Goal: Task Accomplishment & Management: Use online tool/utility

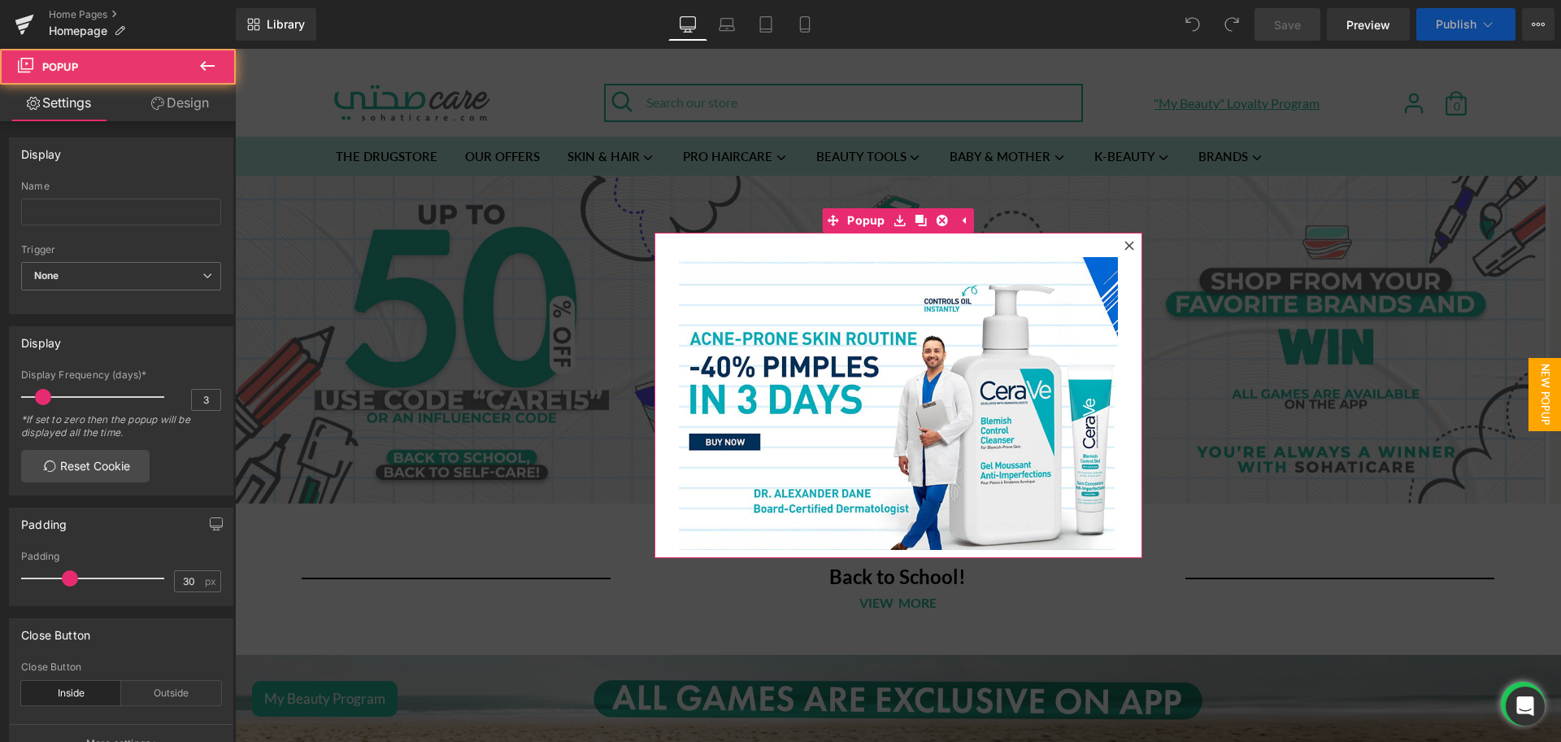
click at [1124, 241] on icon at bounding box center [1129, 246] width 10 height 10
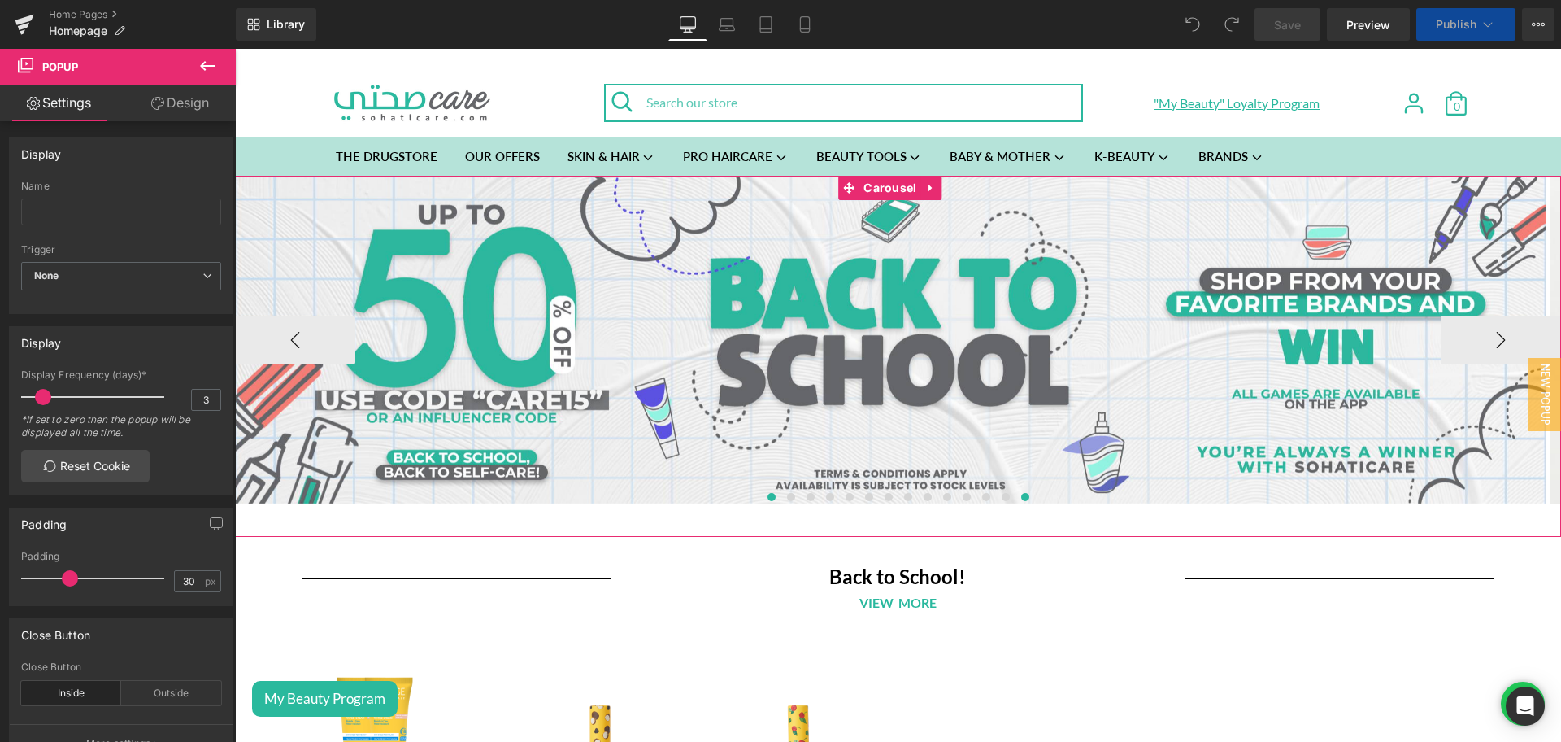
click at [1018, 491] on button at bounding box center [1026, 497] width 20 height 16
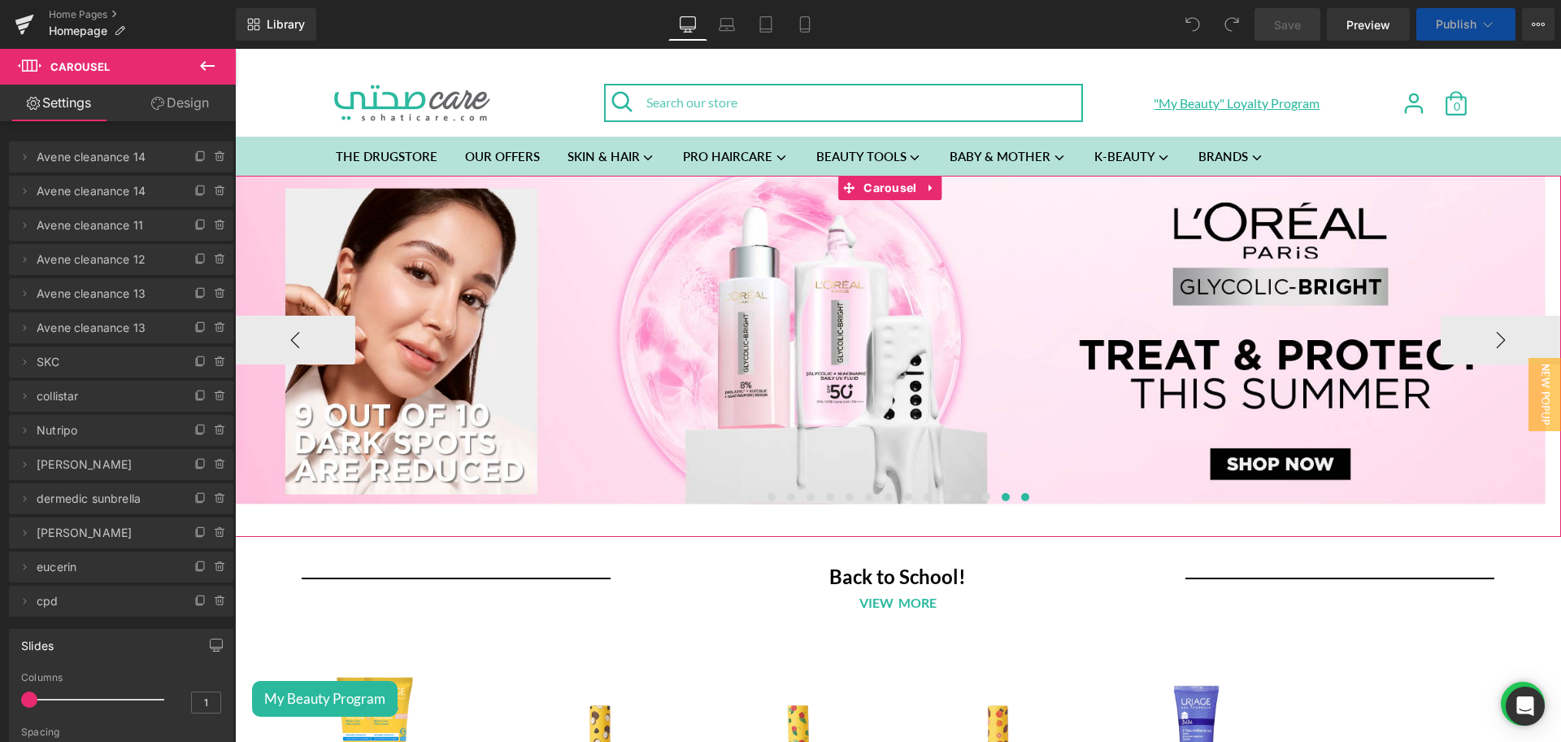
click at [1002, 492] on button at bounding box center [1006, 497] width 20 height 16
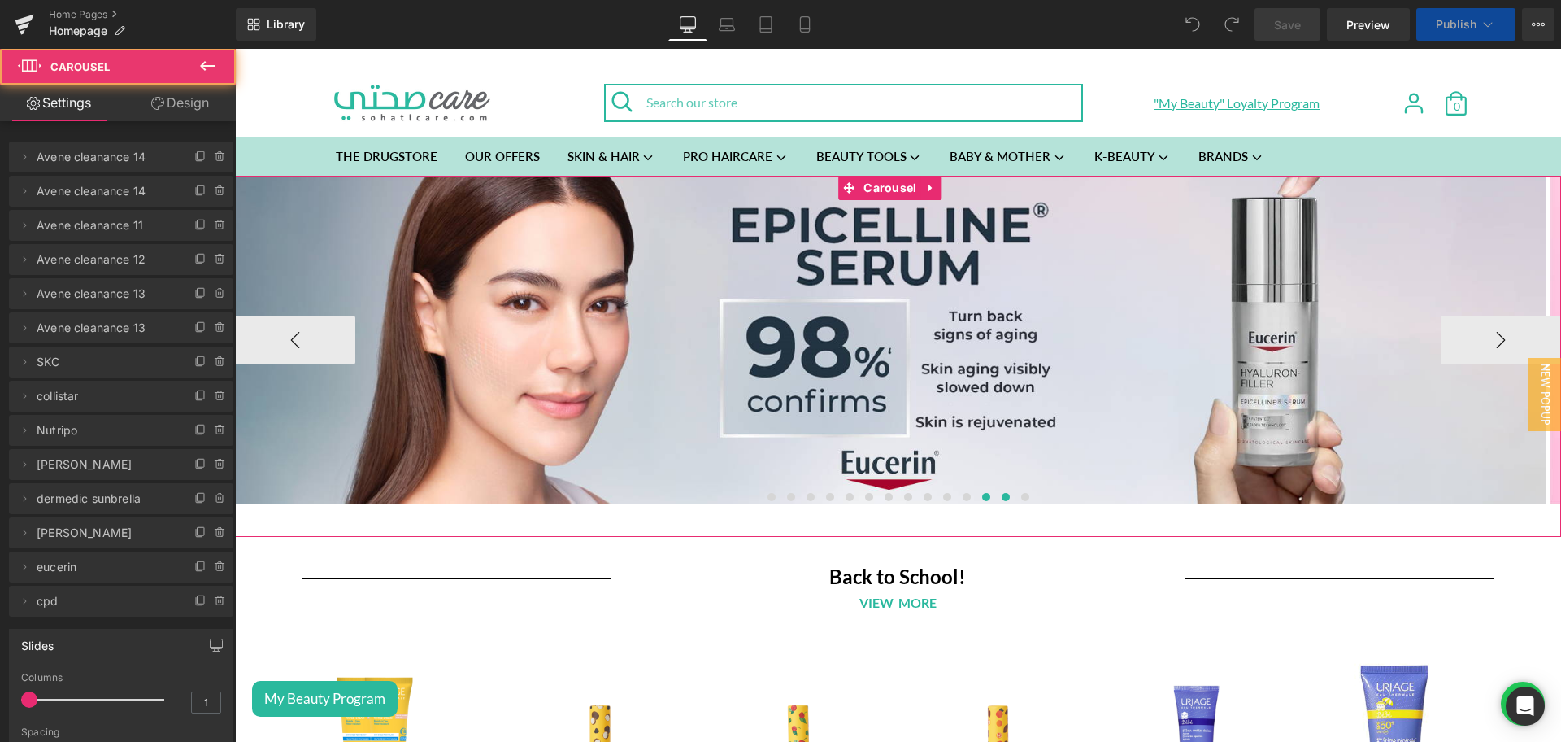
click at [985, 494] on button at bounding box center [986, 497] width 20 height 16
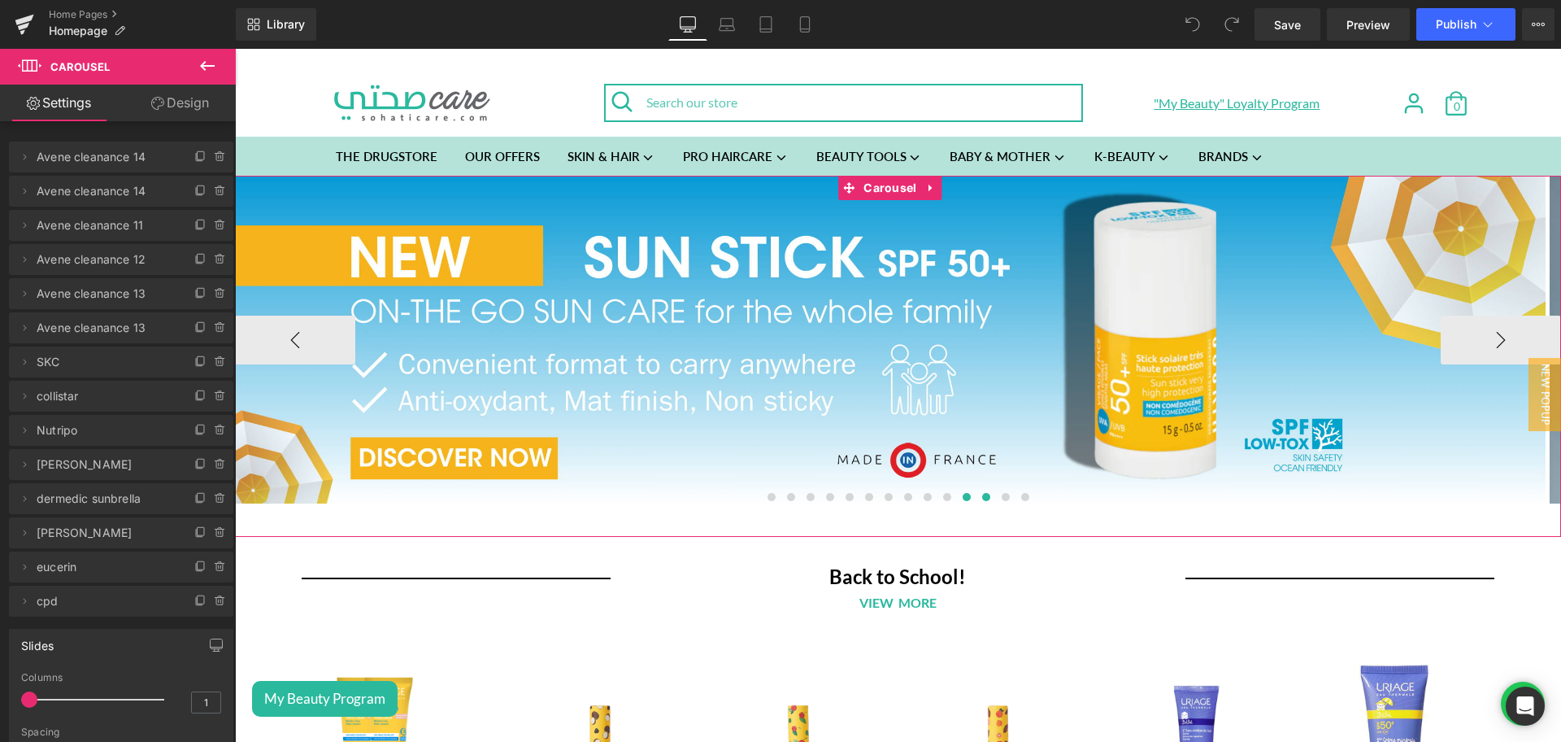
click at [963, 499] on span at bounding box center [967, 497] width 8 height 8
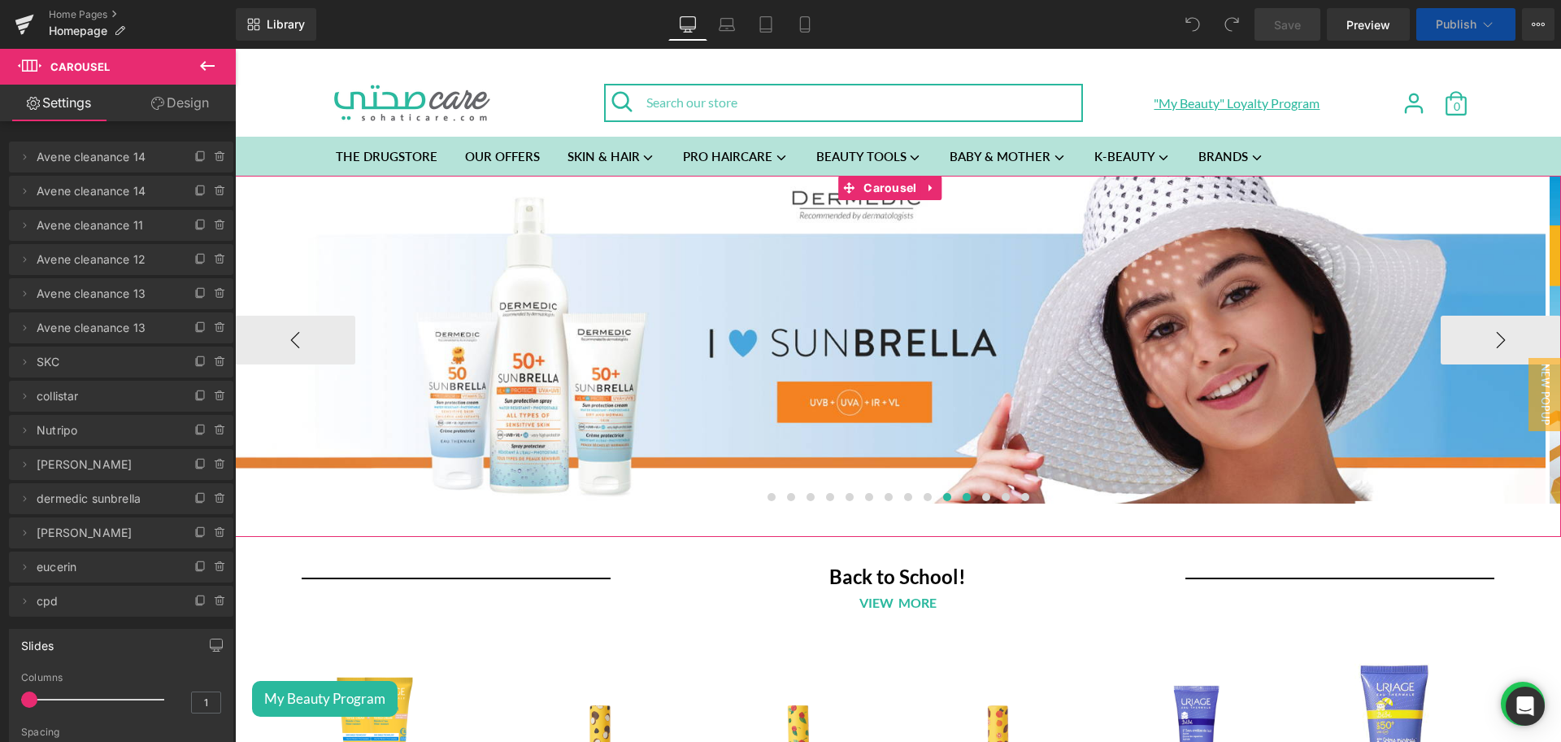
click at [943, 499] on span at bounding box center [947, 497] width 8 height 8
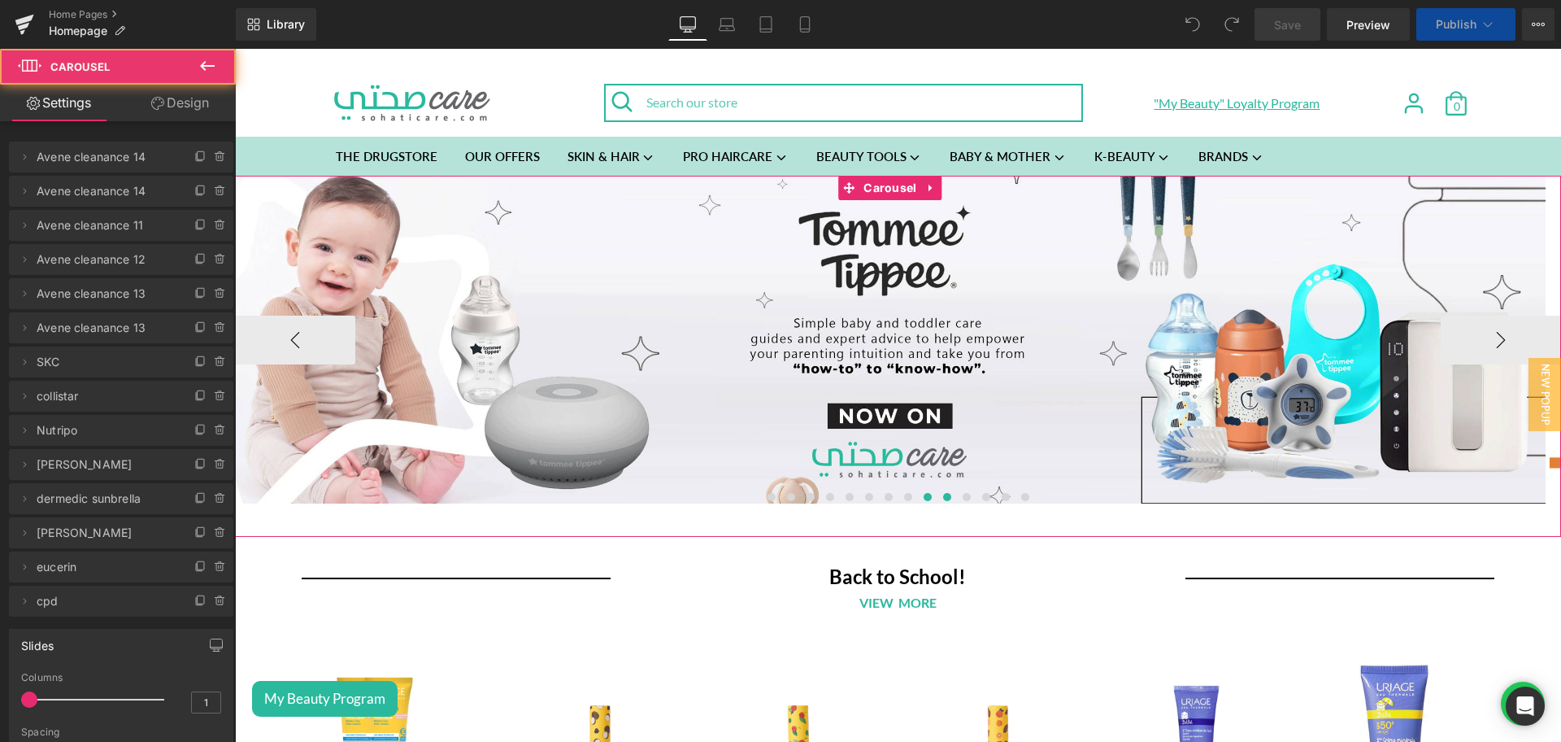
click at [921, 501] on button at bounding box center [928, 497] width 20 height 16
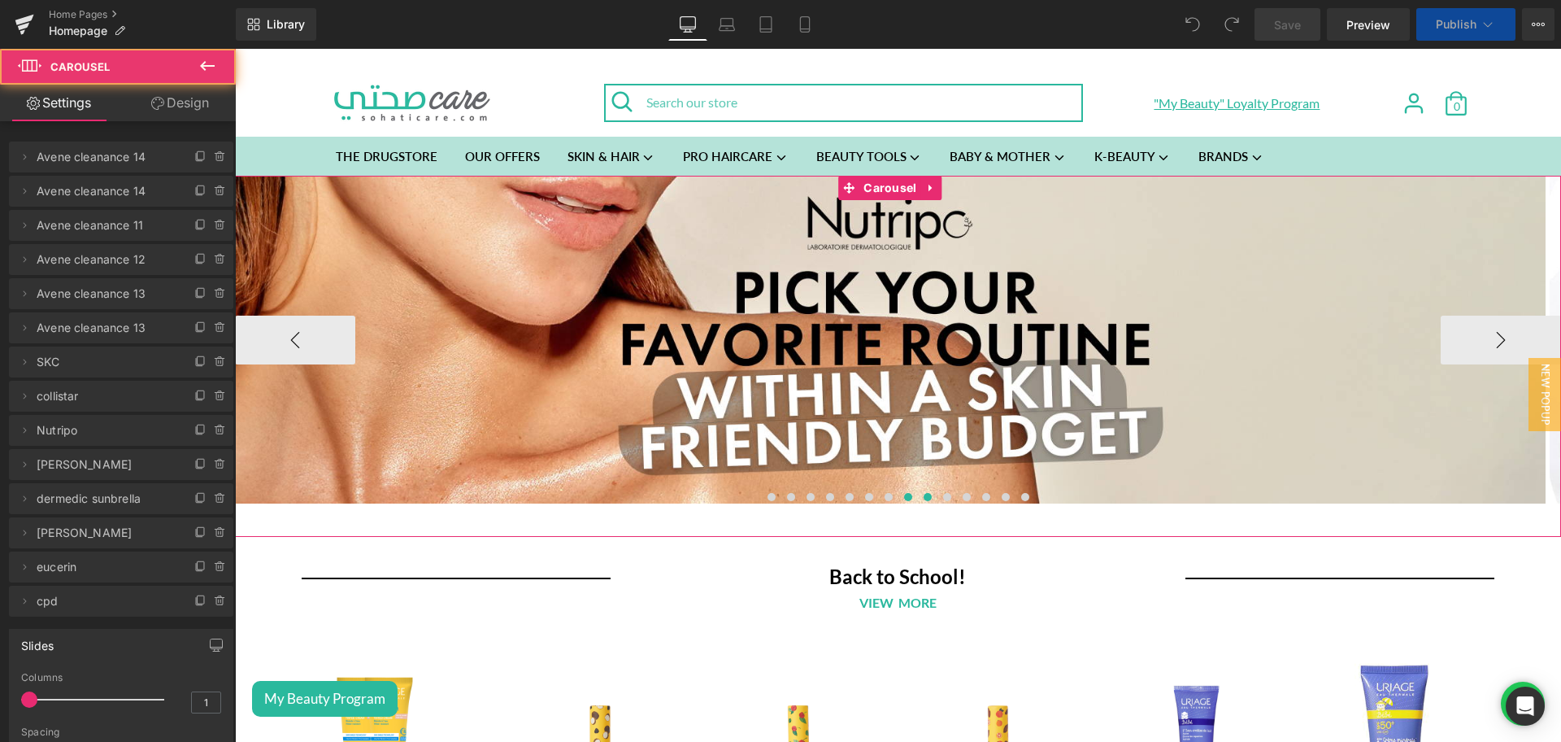
click at [905, 501] on button at bounding box center [908, 497] width 20 height 16
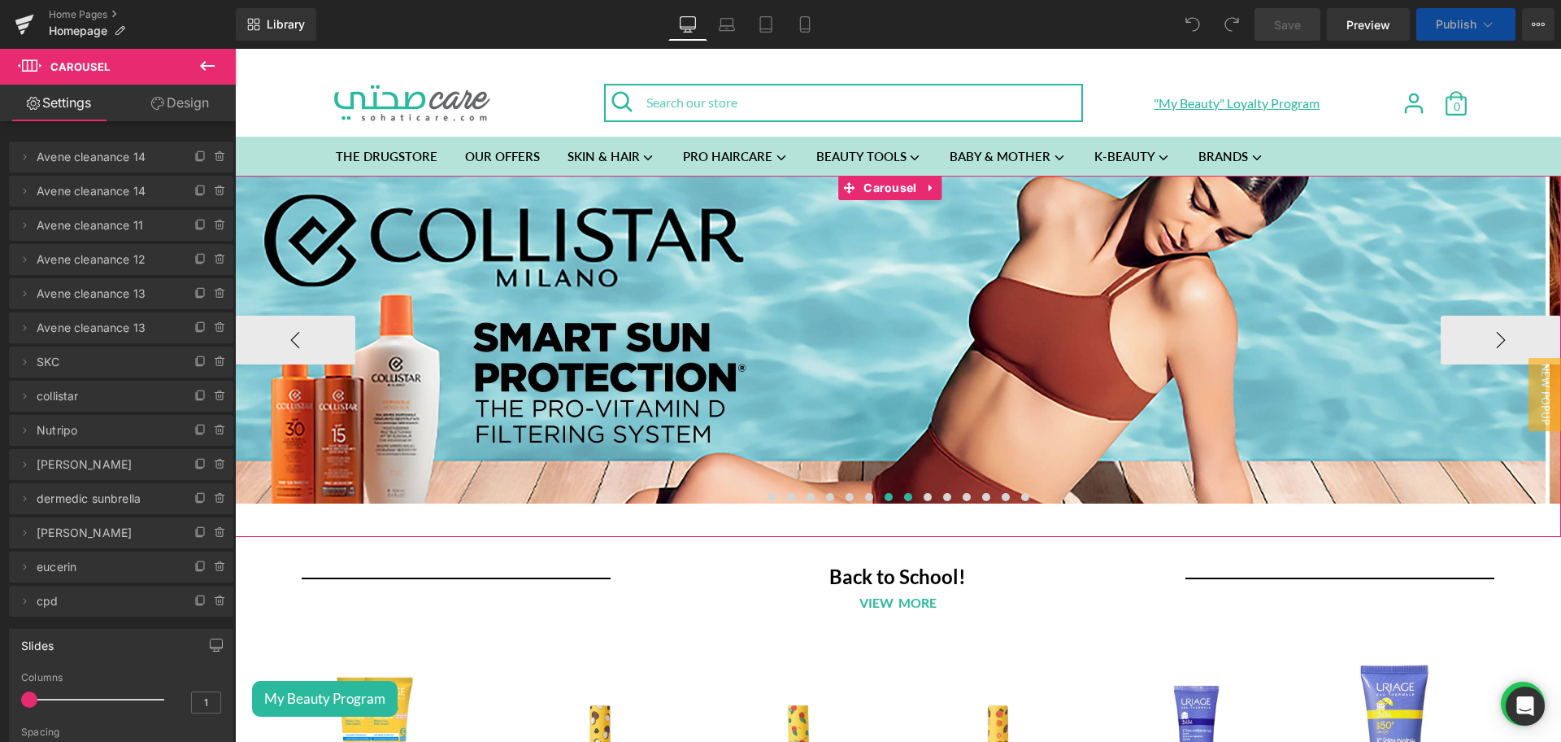
click at [885, 498] on span at bounding box center [889, 497] width 8 height 8
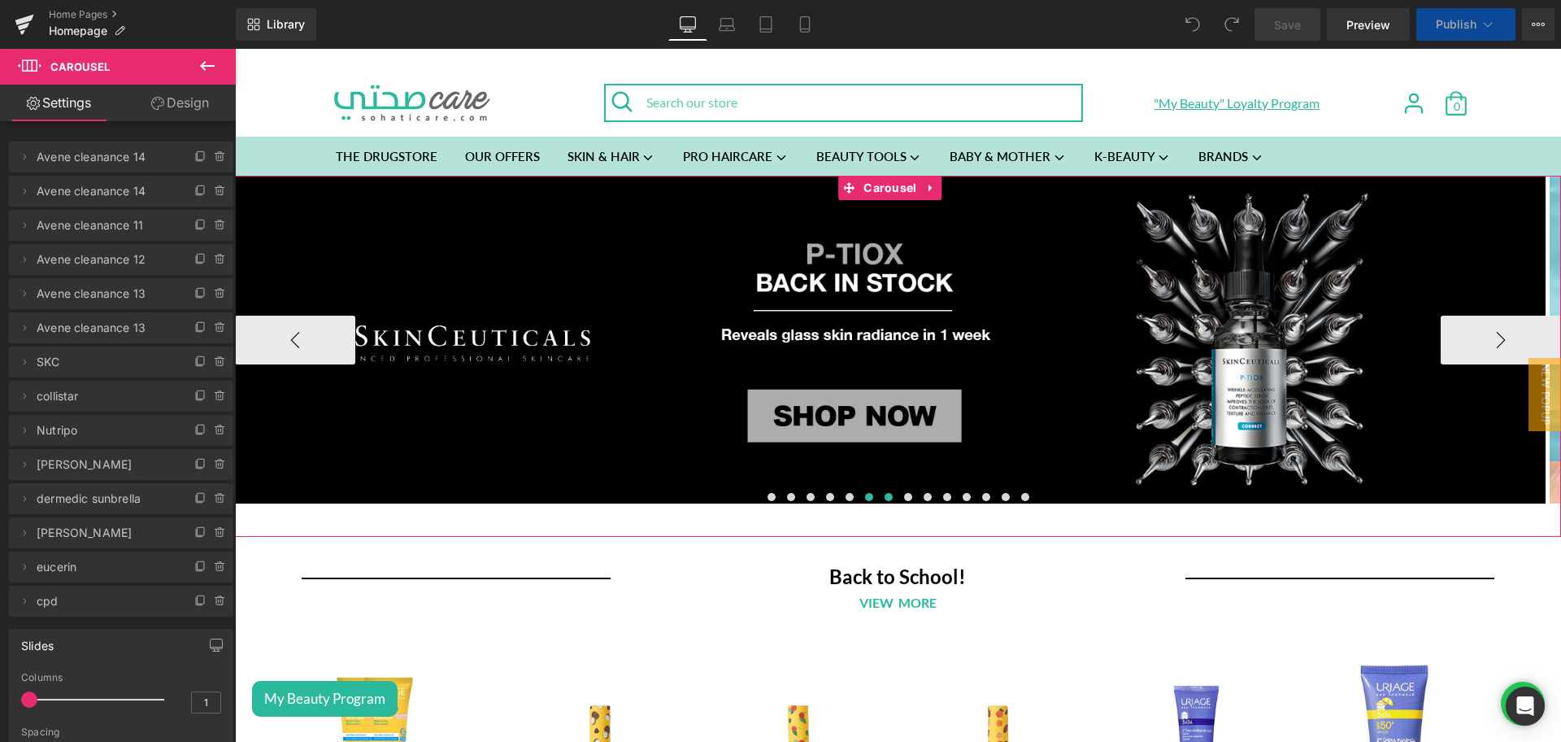
click at [865, 498] on span at bounding box center [869, 497] width 8 height 8
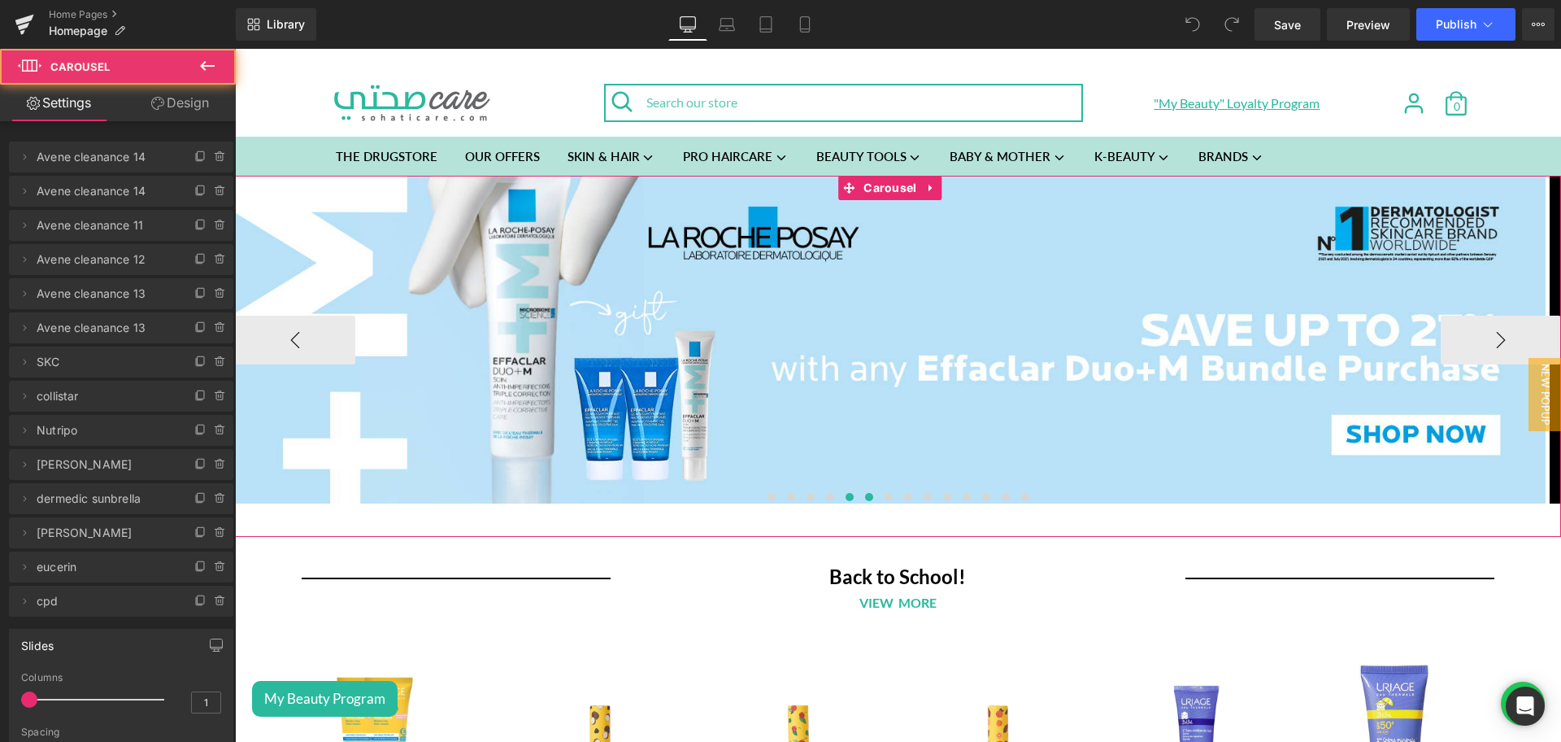
click at [845, 500] on button at bounding box center [850, 497] width 20 height 16
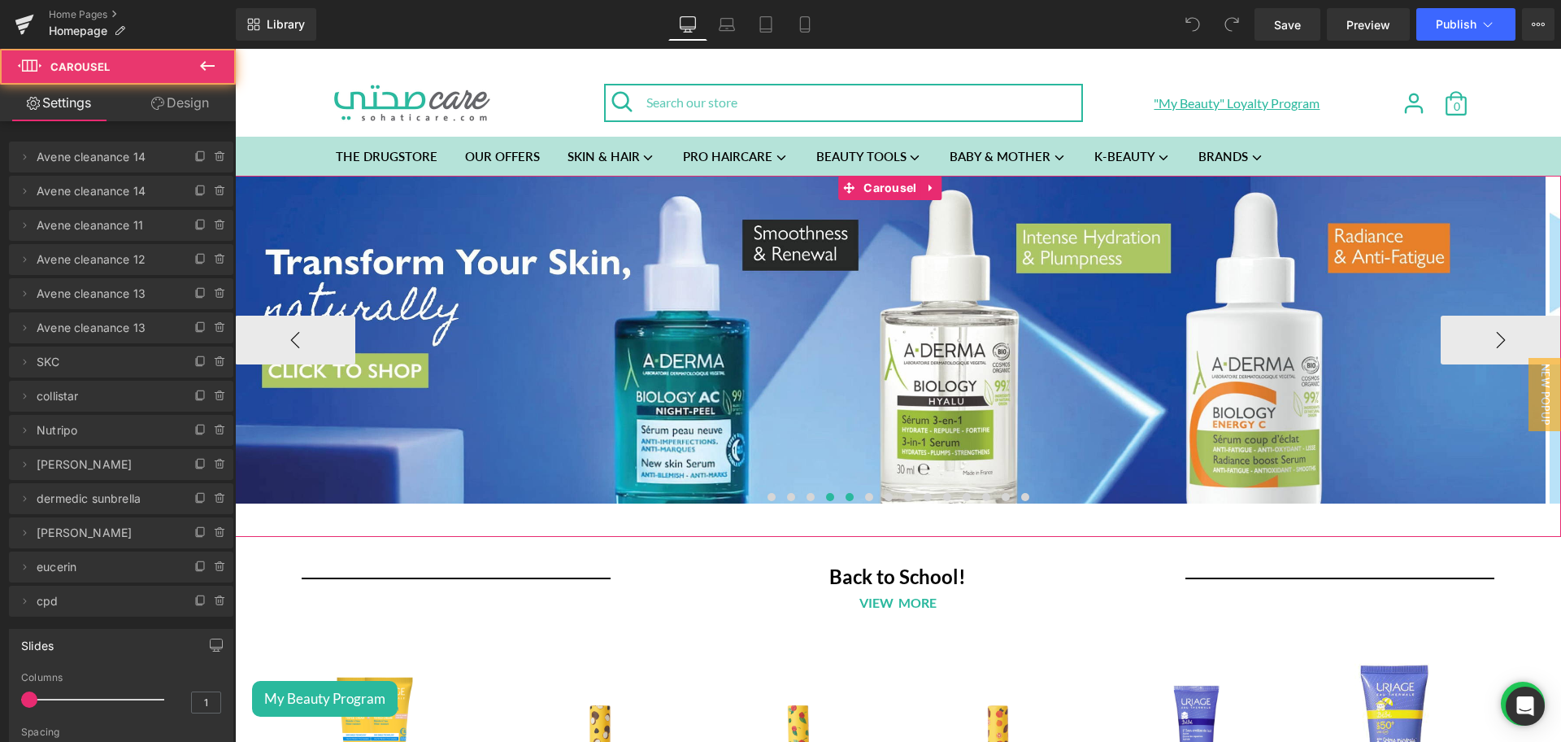
click at [824, 502] on button at bounding box center [830, 497] width 20 height 16
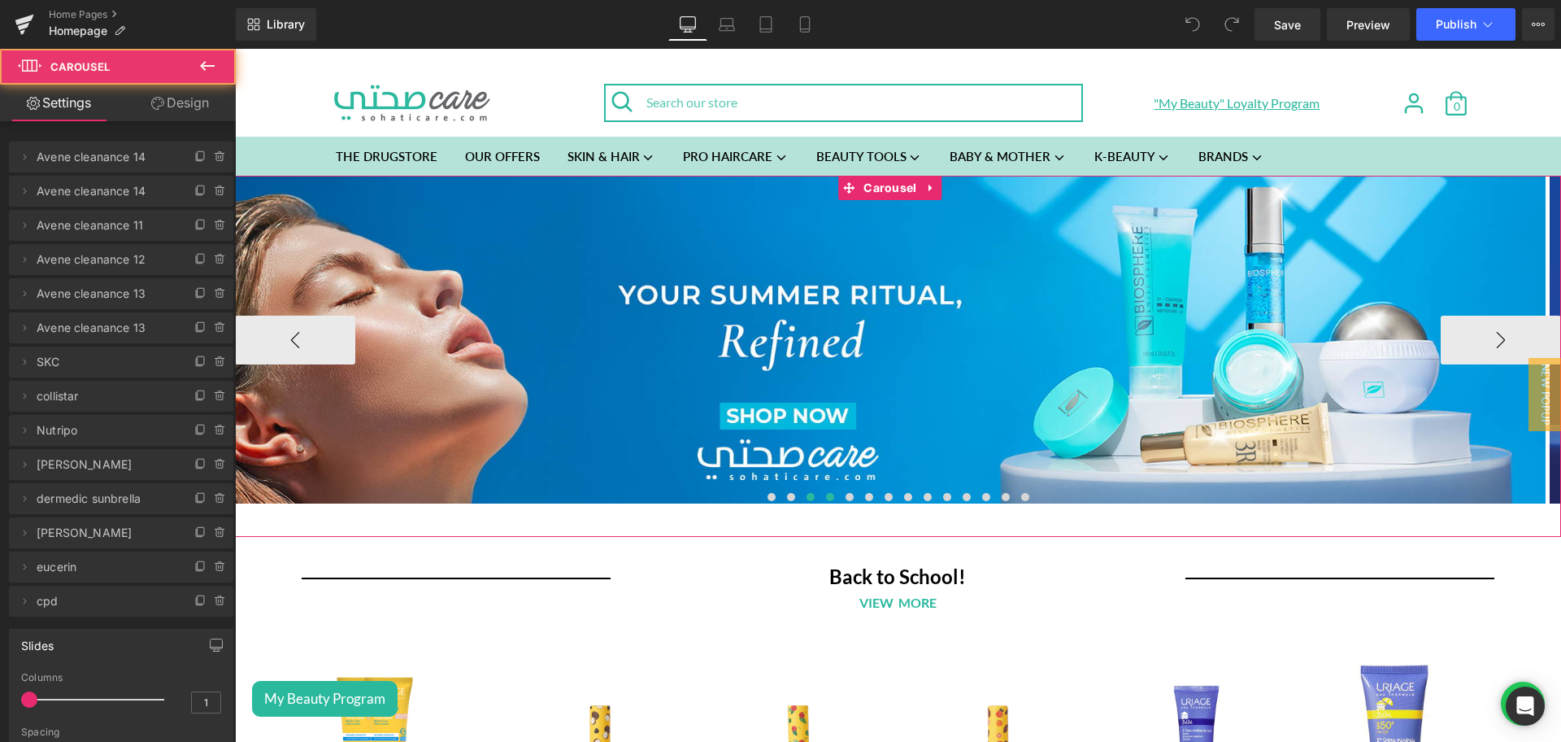
click at [804, 501] on button at bounding box center [811, 497] width 20 height 16
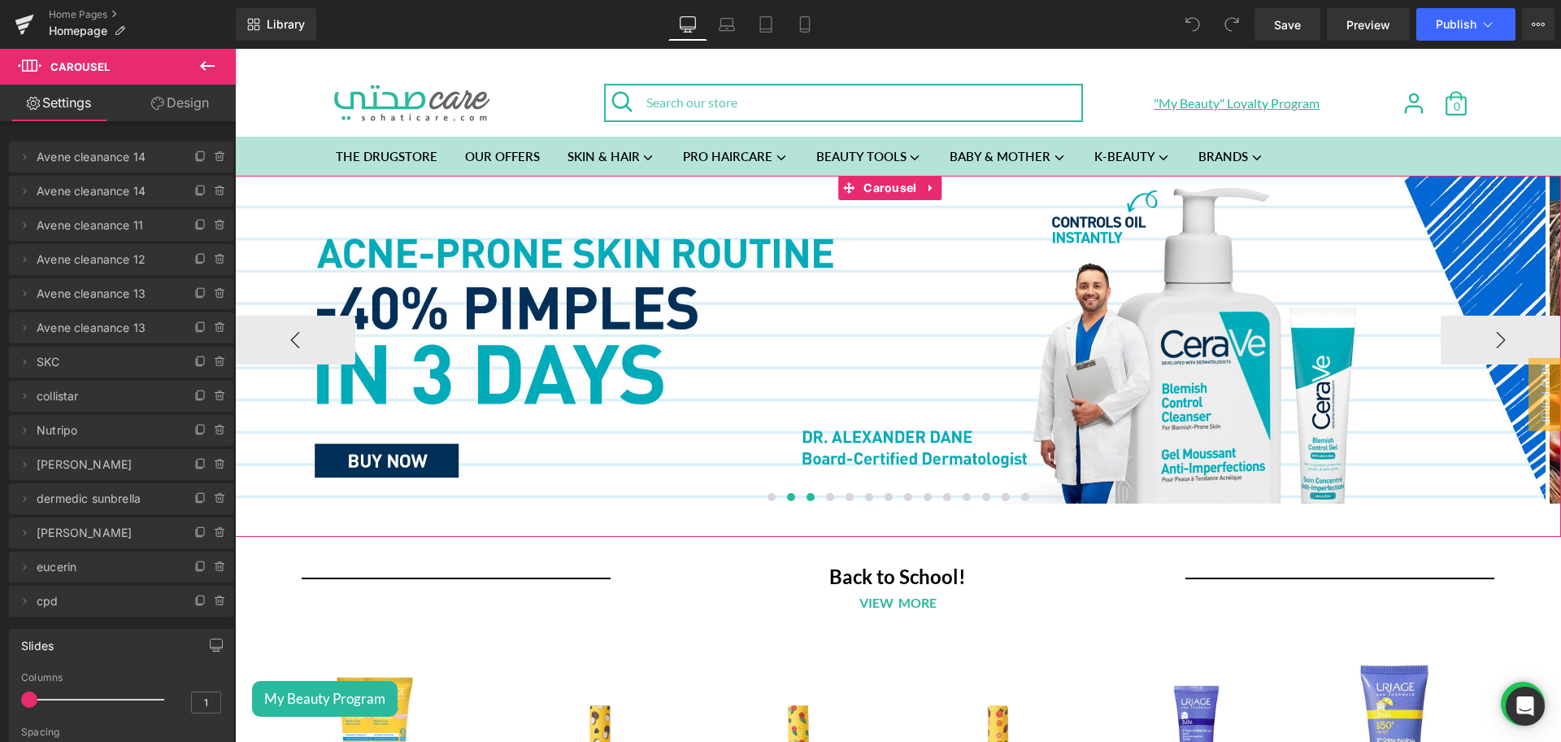
click at [787, 500] on span at bounding box center [791, 497] width 8 height 8
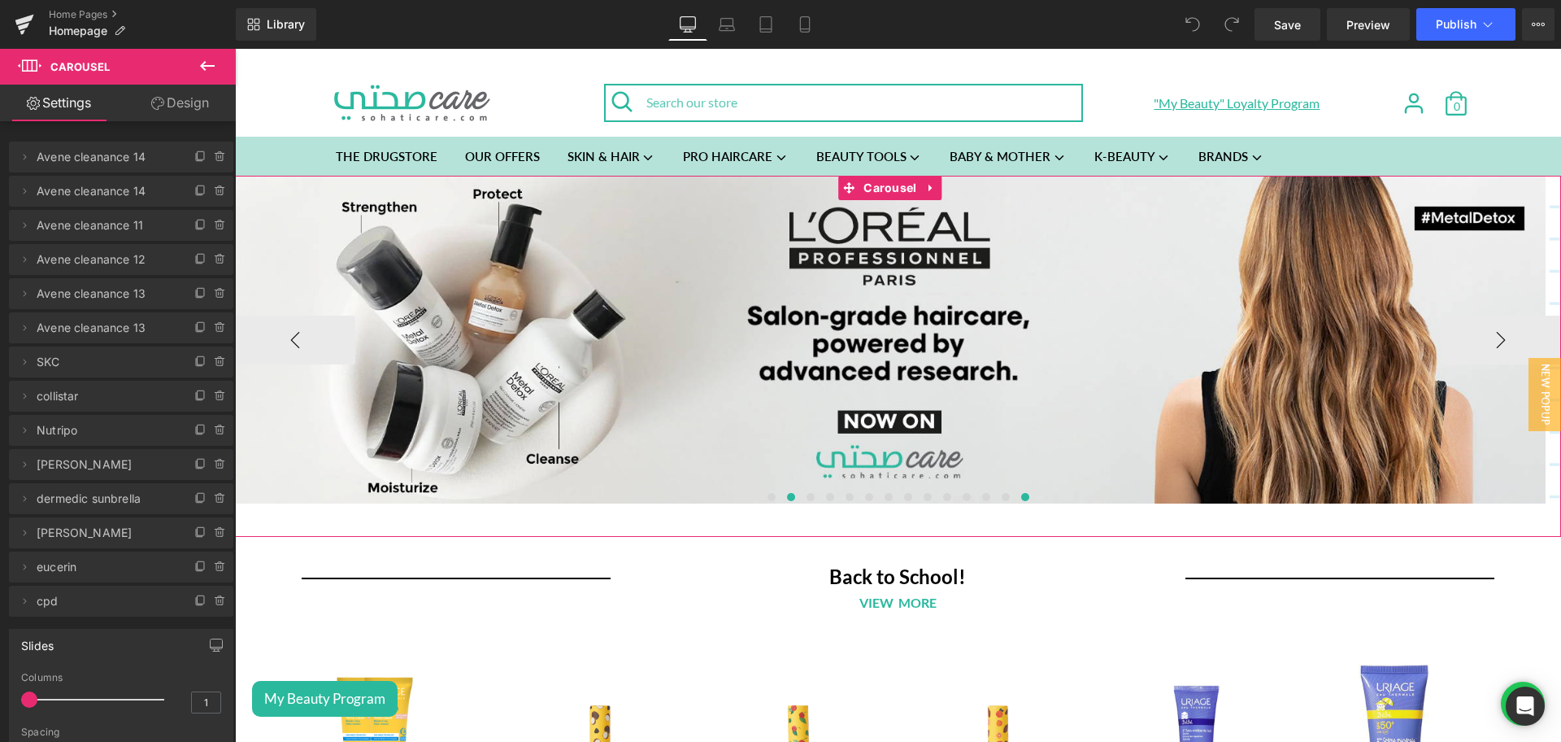
click at [1021, 498] on span at bounding box center [1025, 497] width 8 height 8
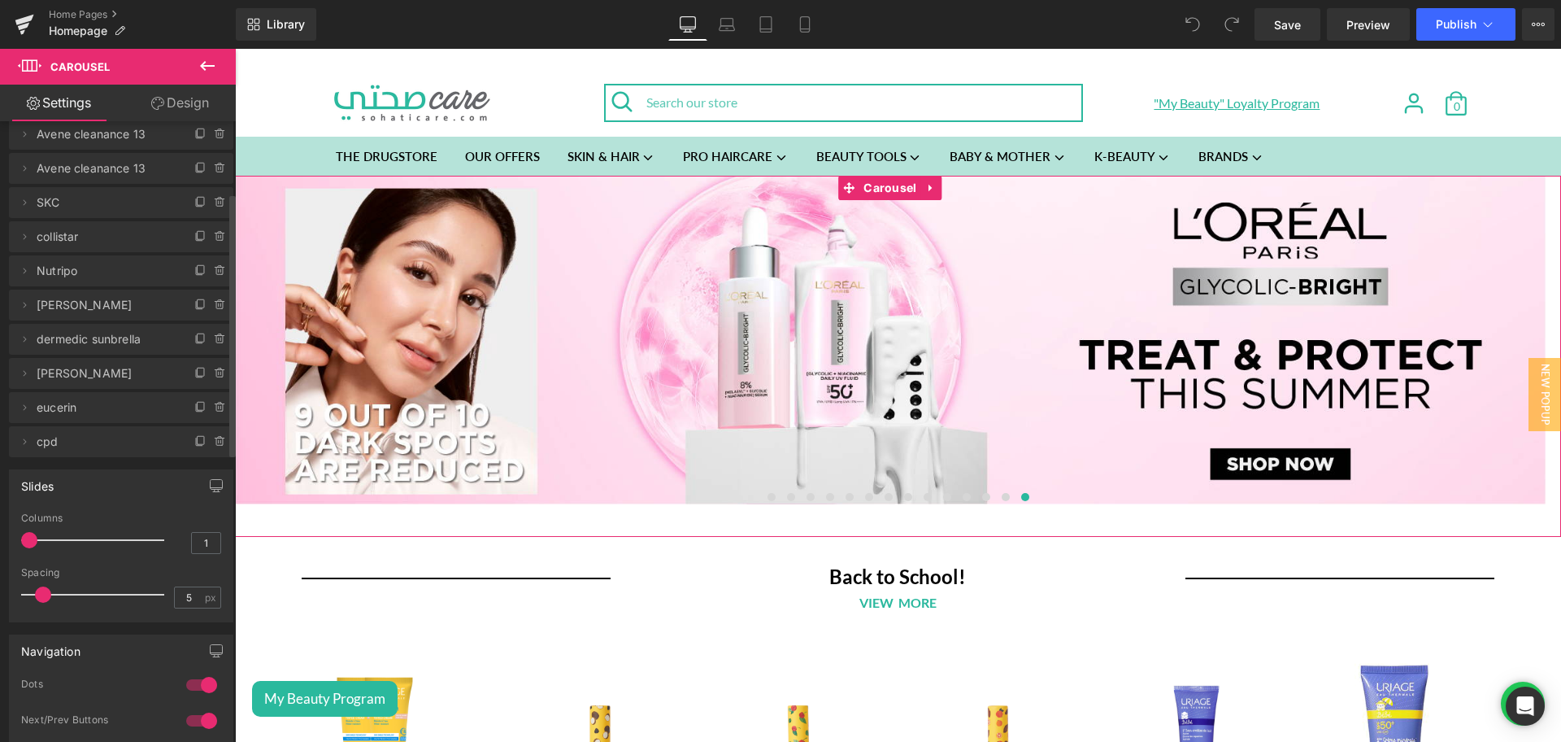
scroll to position [167, 0]
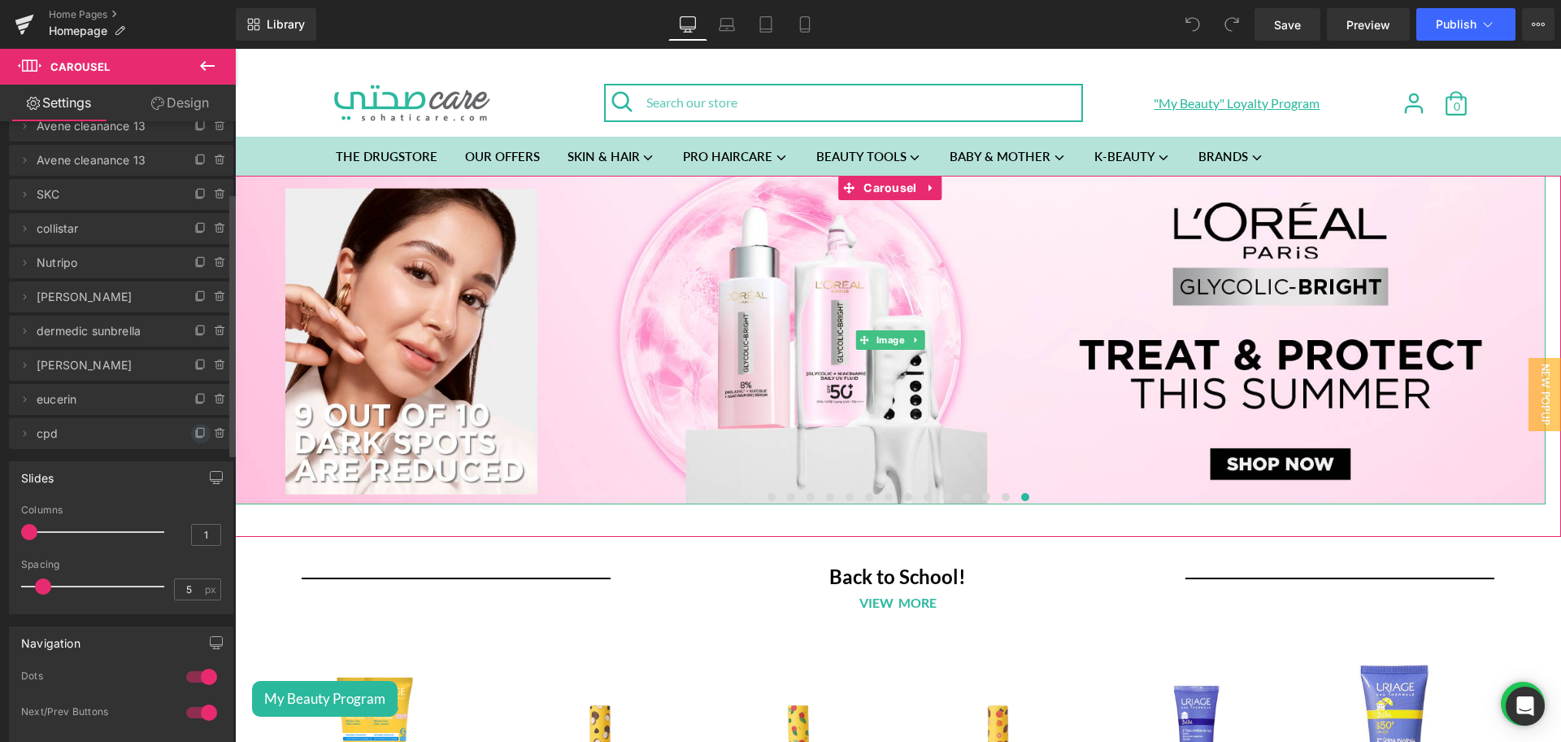
click at [194, 428] on icon at bounding box center [200, 433] width 13 height 13
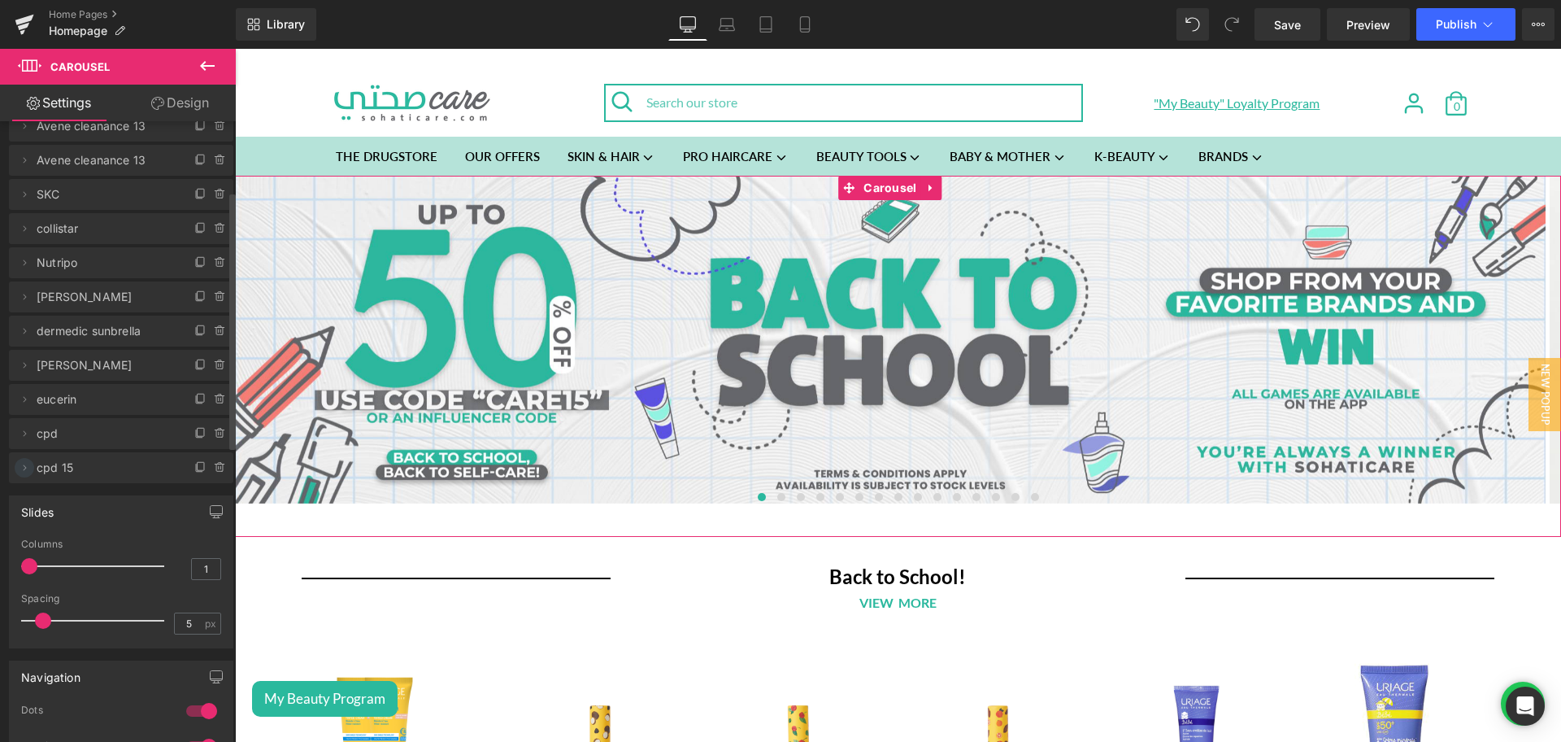
click at [30, 473] on icon at bounding box center [24, 467] width 13 height 13
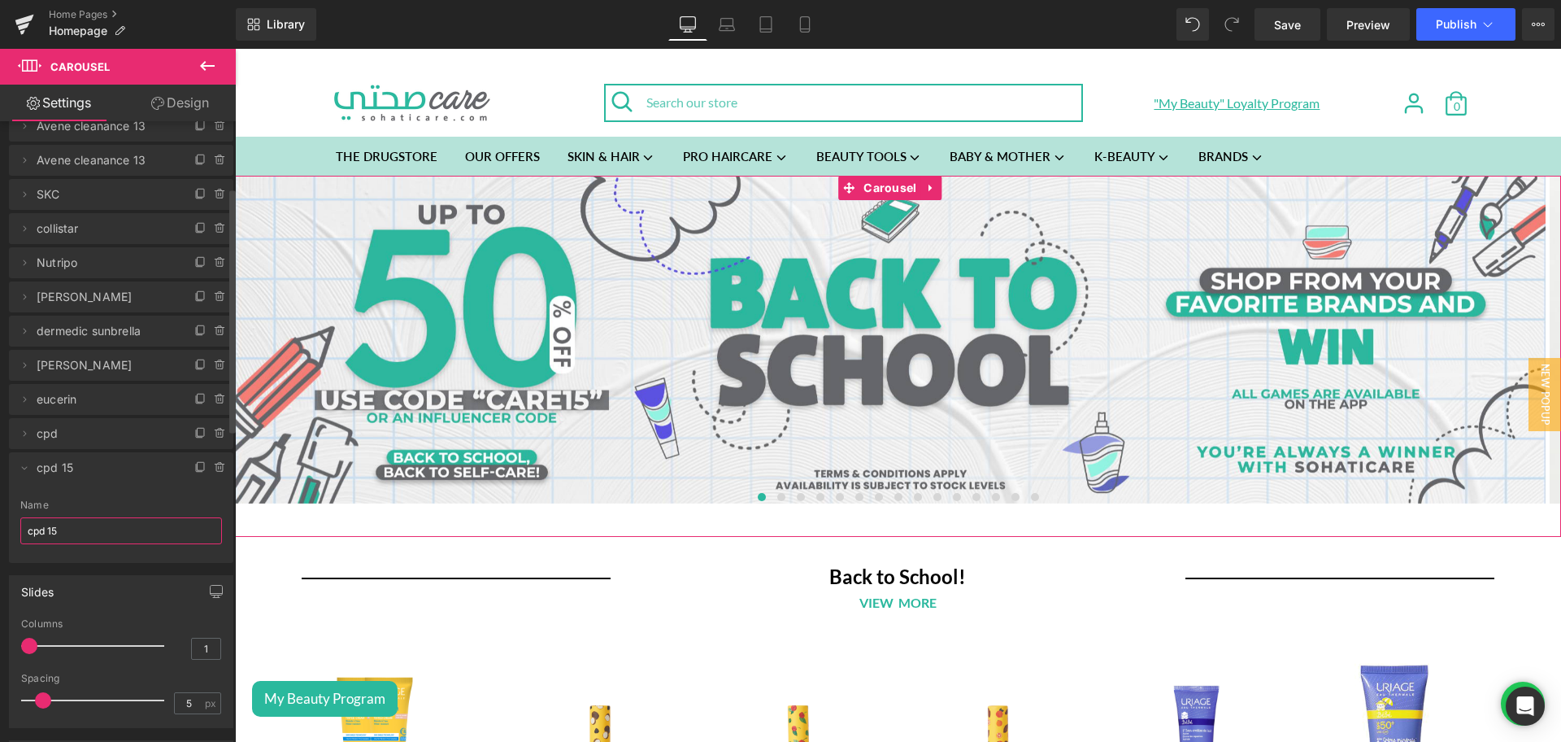
click at [64, 526] on input "cpd 15" at bounding box center [121, 530] width 202 height 27
paste input "Alphanova"
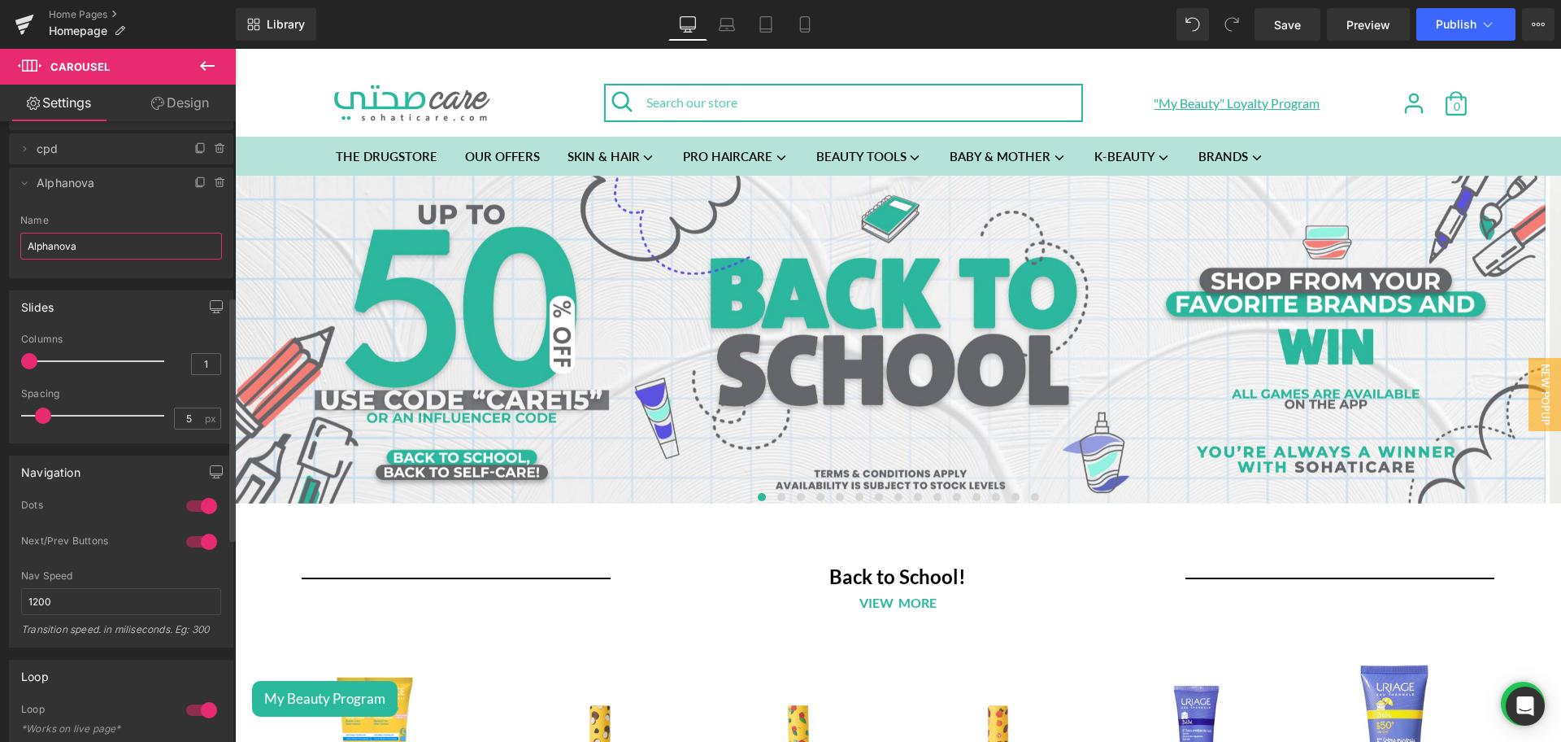
scroll to position [454, 0]
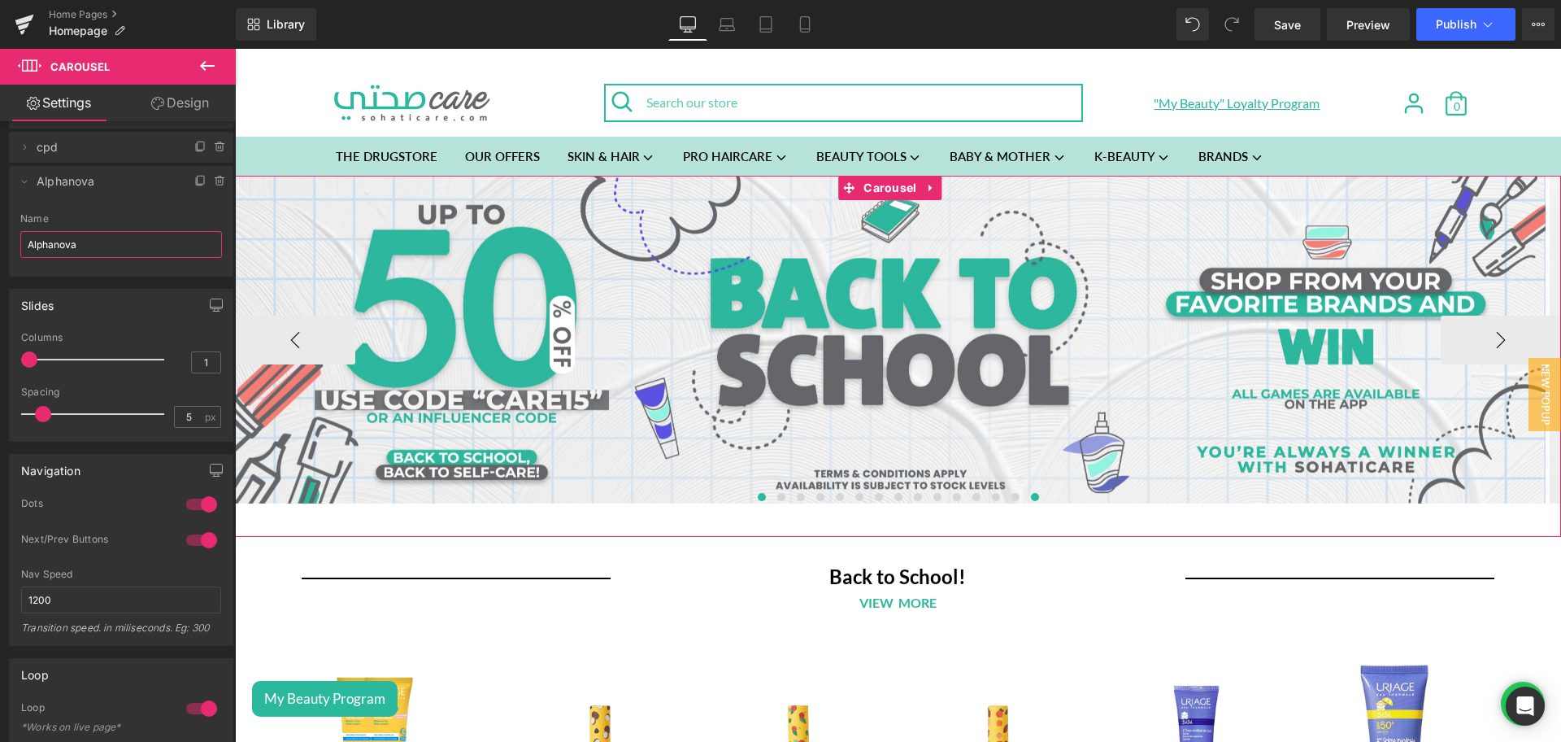
type input "Alphanova"
click at [1031, 498] on span at bounding box center [1035, 497] width 8 height 8
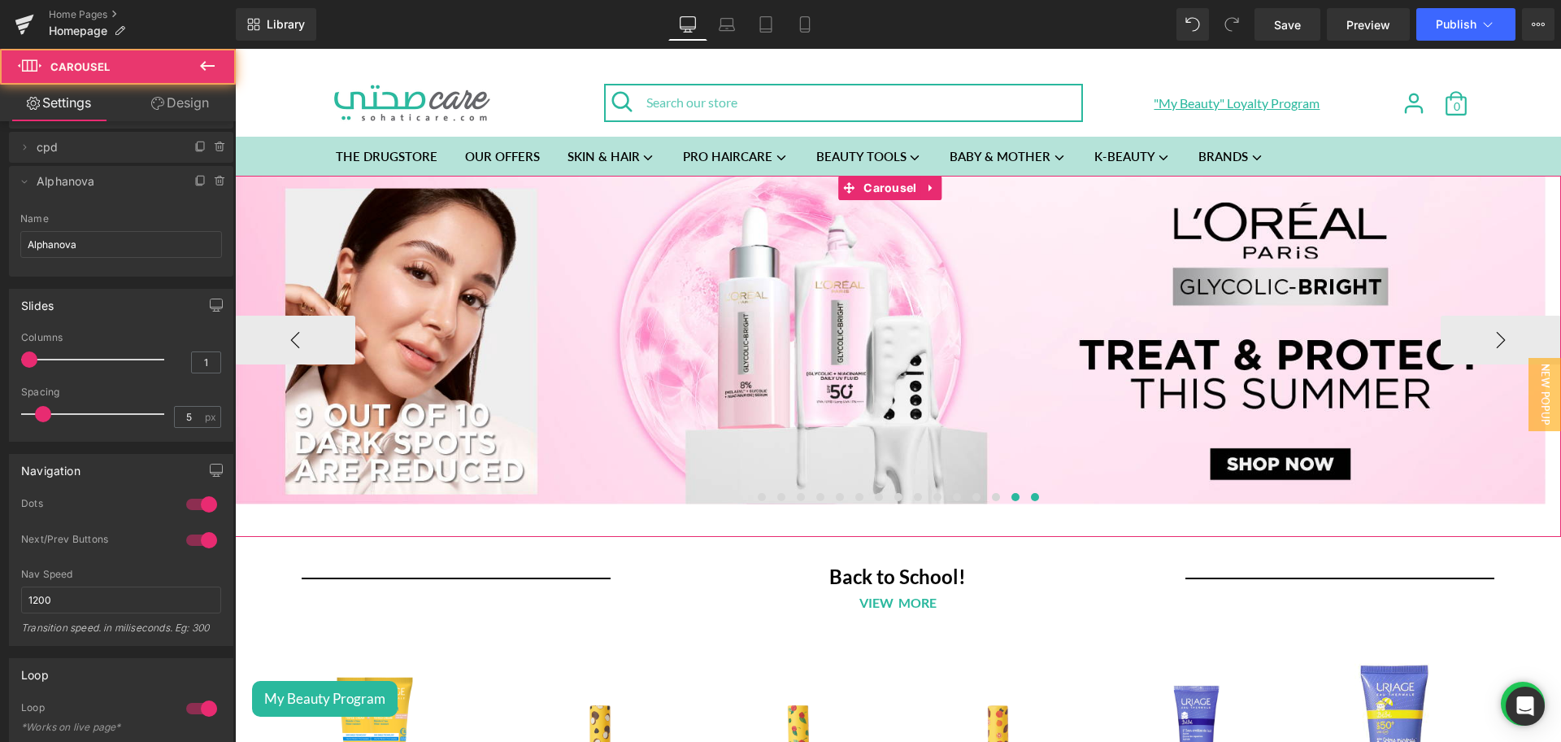
click at [1011, 498] on span at bounding box center [1015, 497] width 8 height 8
click at [1026, 501] on button at bounding box center [1035, 497] width 20 height 16
click at [881, 341] on span "Image" at bounding box center [890, 340] width 35 height 20
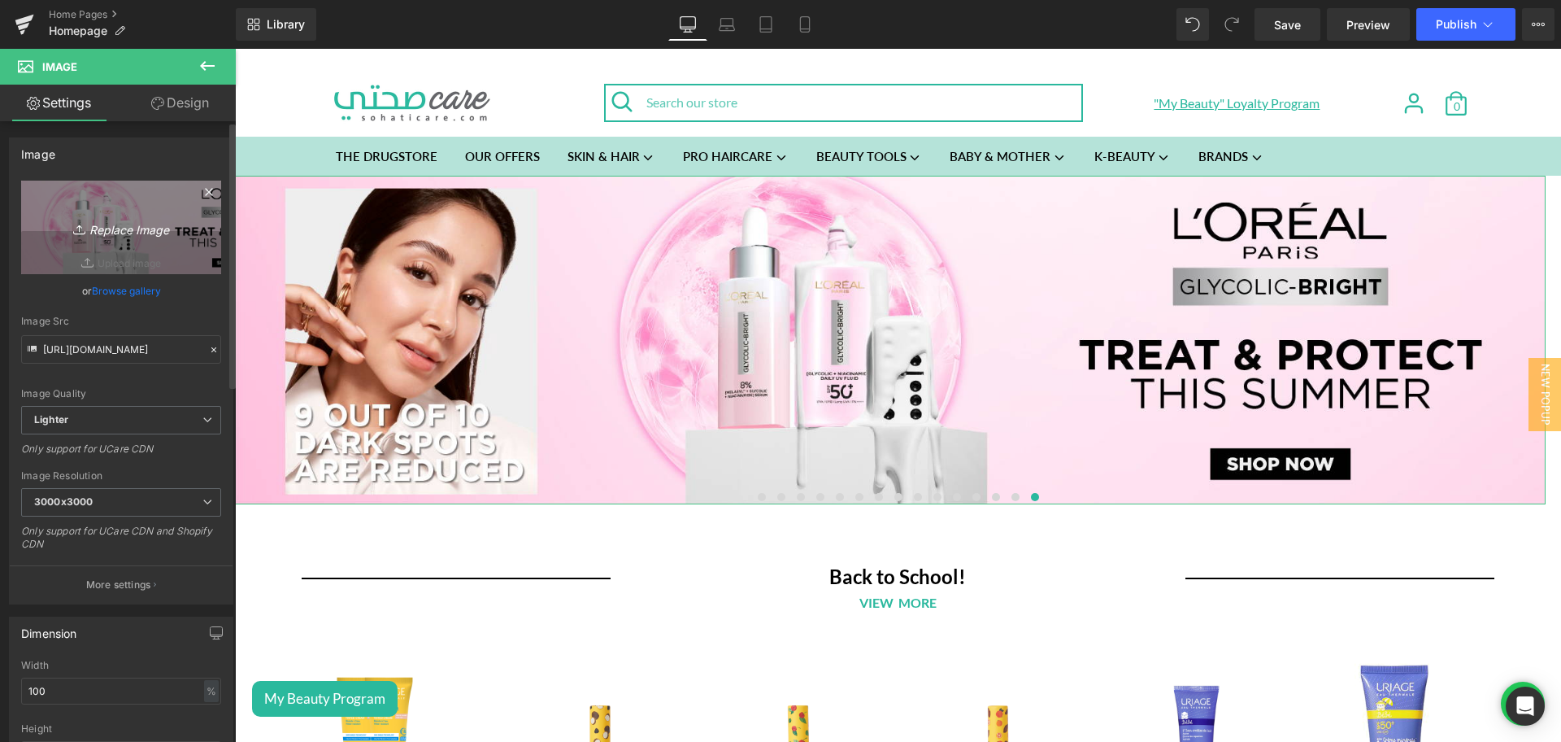
click at [98, 237] on icon "Replace Image" at bounding box center [121, 227] width 130 height 20
type input "C:\fakepath\Alphanova organic mum (002).png"
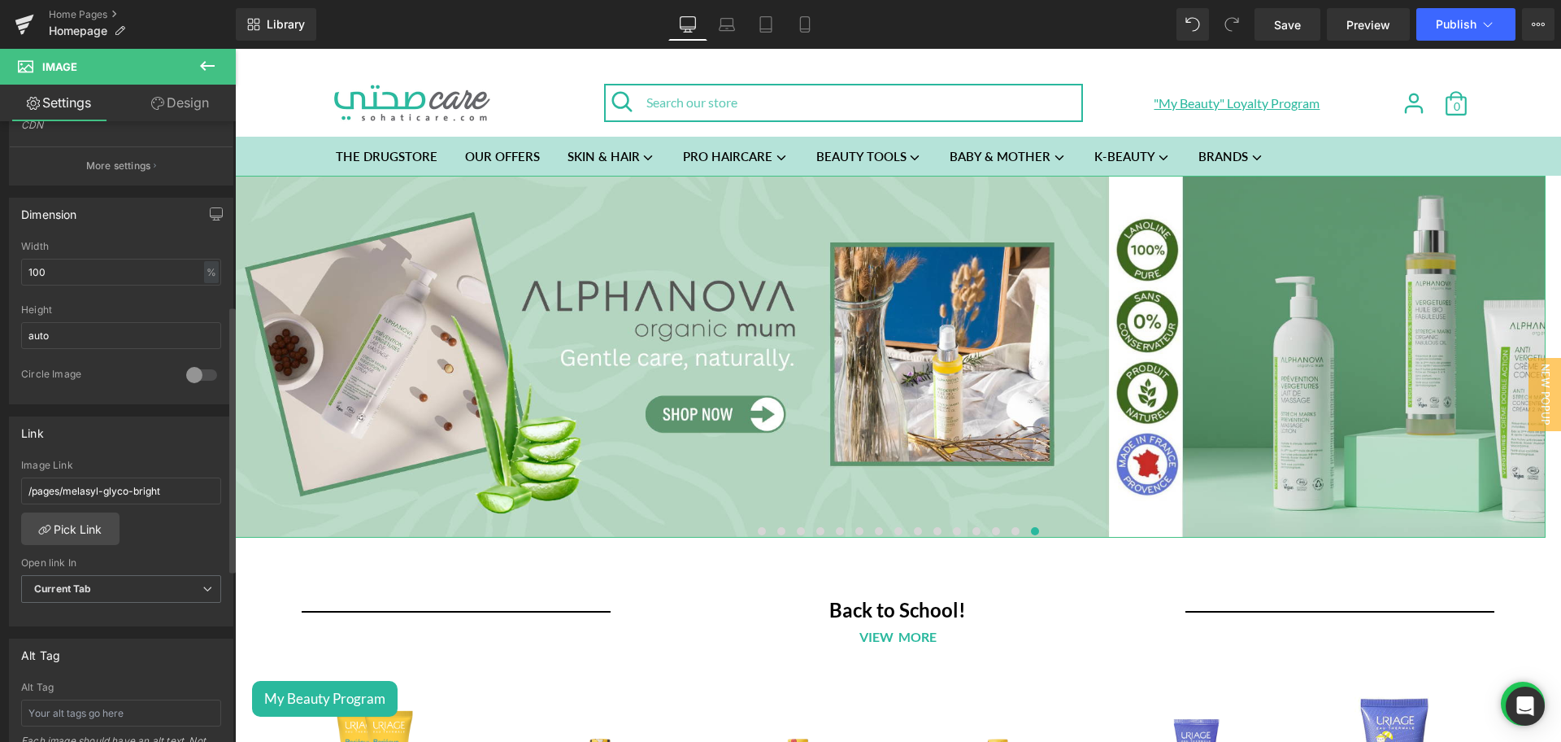
scroll to position [431, 0]
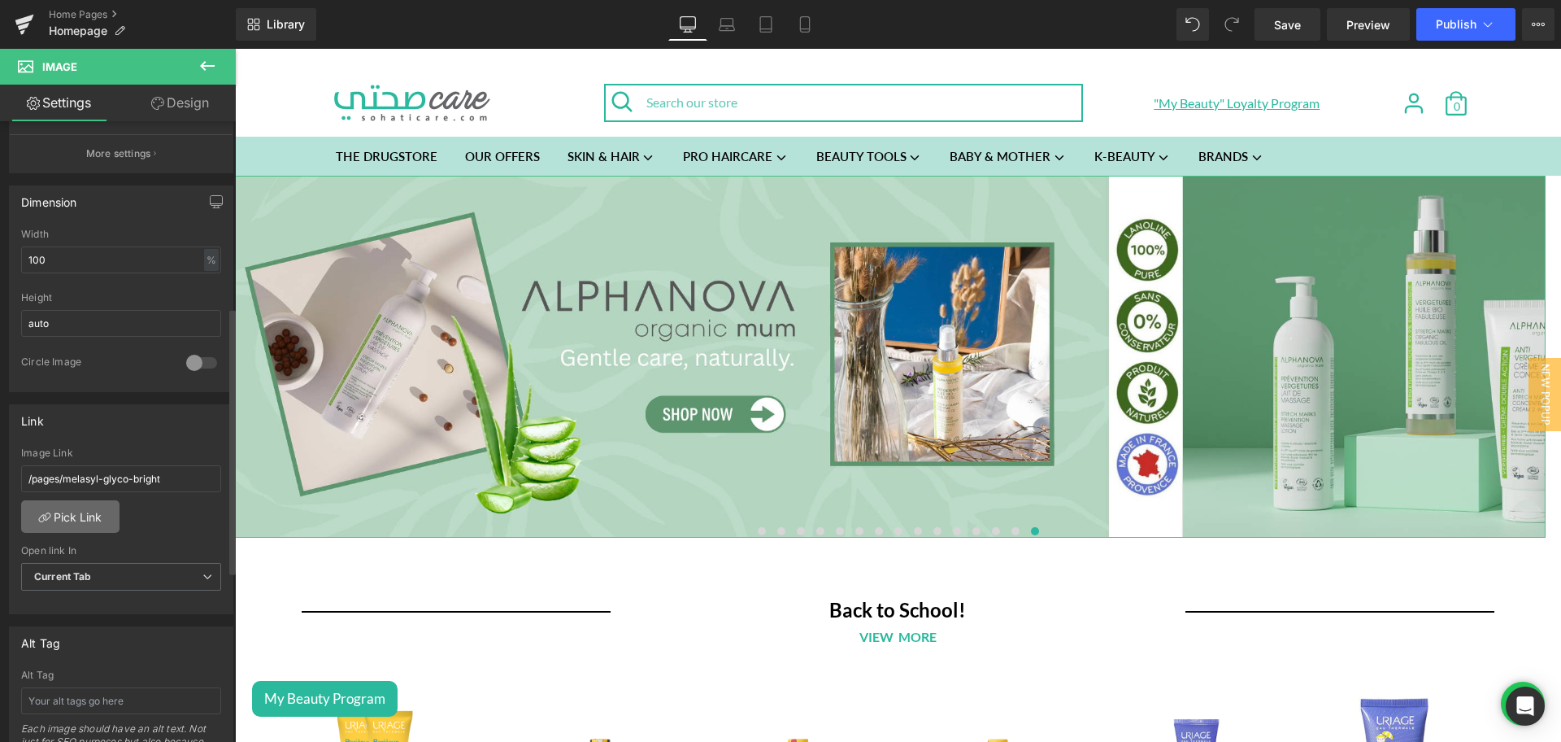
click at [69, 521] on link "Pick Link" at bounding box center [70, 516] width 98 height 33
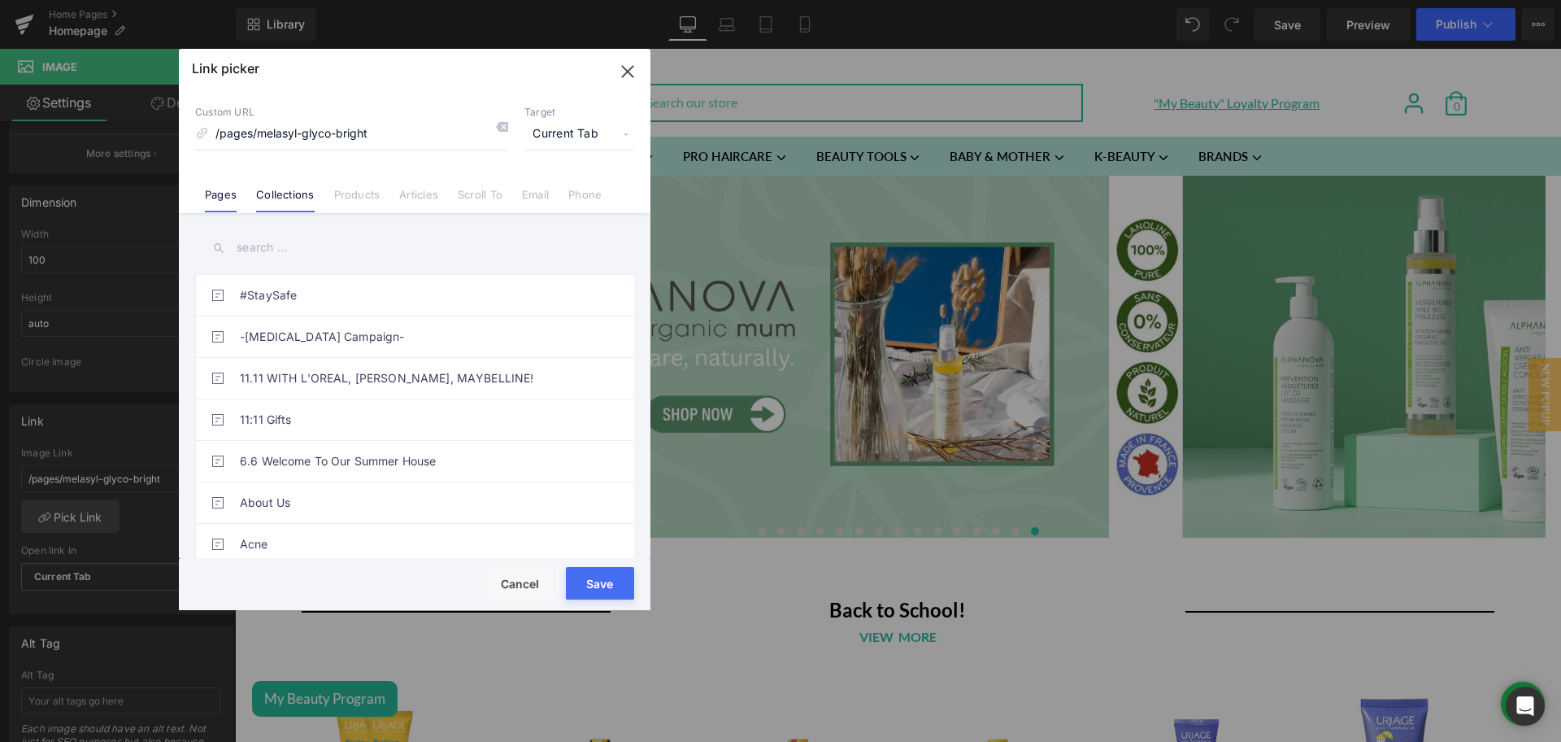
click at [296, 198] on link "Collections" at bounding box center [285, 200] width 58 height 24
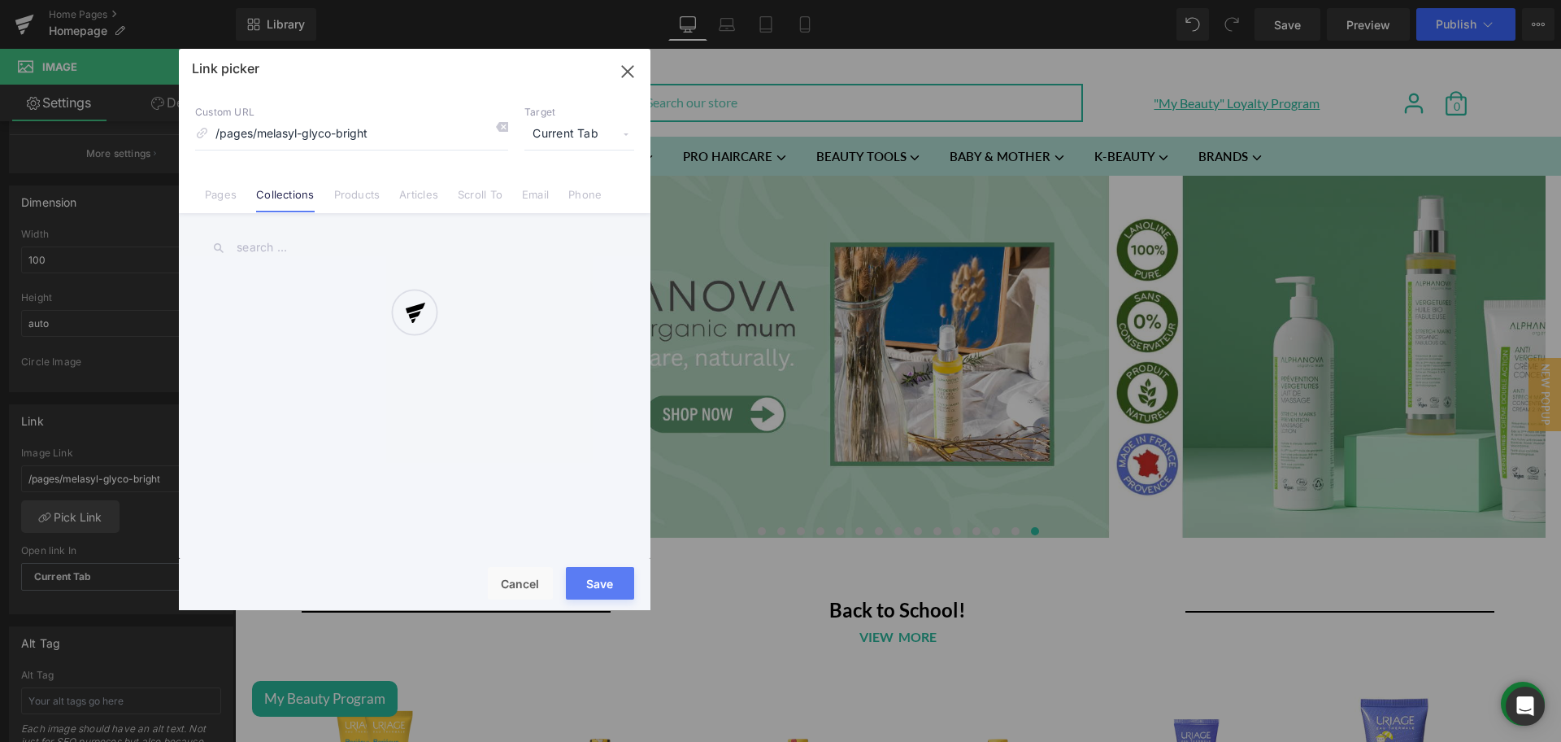
click at [297, 242] on div at bounding box center [415, 329] width 472 height 561
click at [272, 244] on div at bounding box center [415, 329] width 472 height 561
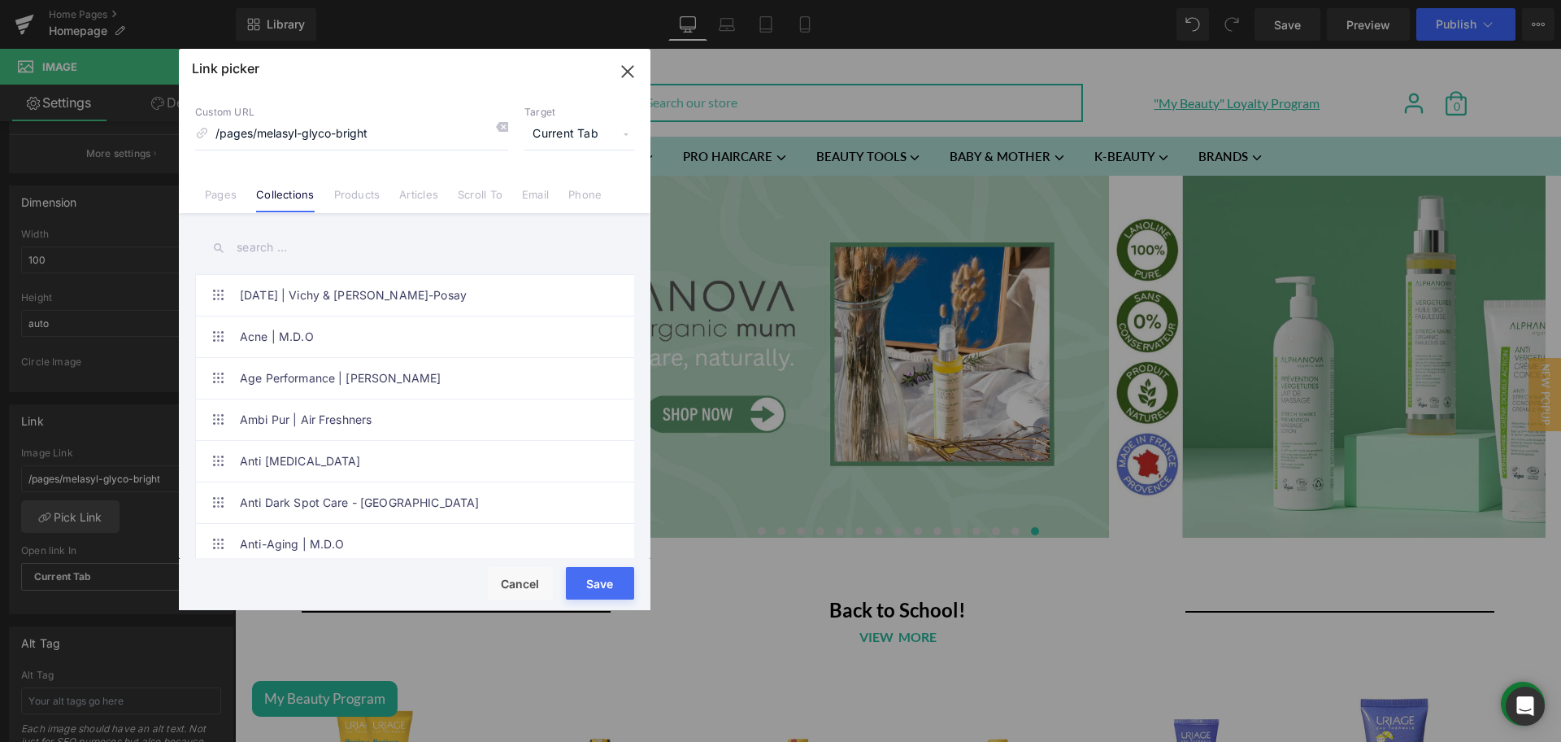
click at [286, 240] on input "text" at bounding box center [414, 247] width 439 height 37
paste input "Alphanova"
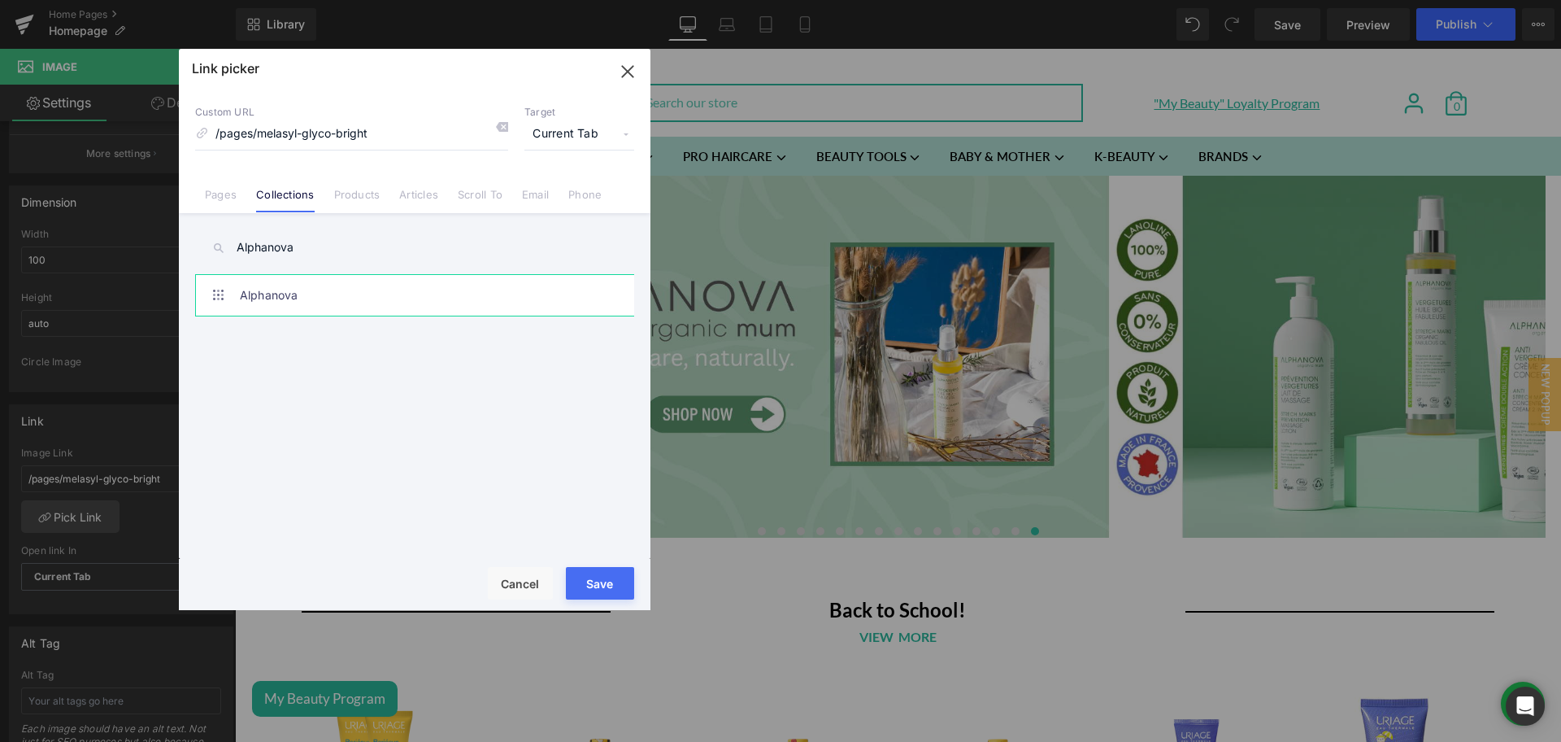
type input "Alphanova"
click at [281, 276] on link "Alphanova" at bounding box center [419, 295] width 358 height 41
click at [587, 586] on button "Save" at bounding box center [600, 583] width 68 height 33
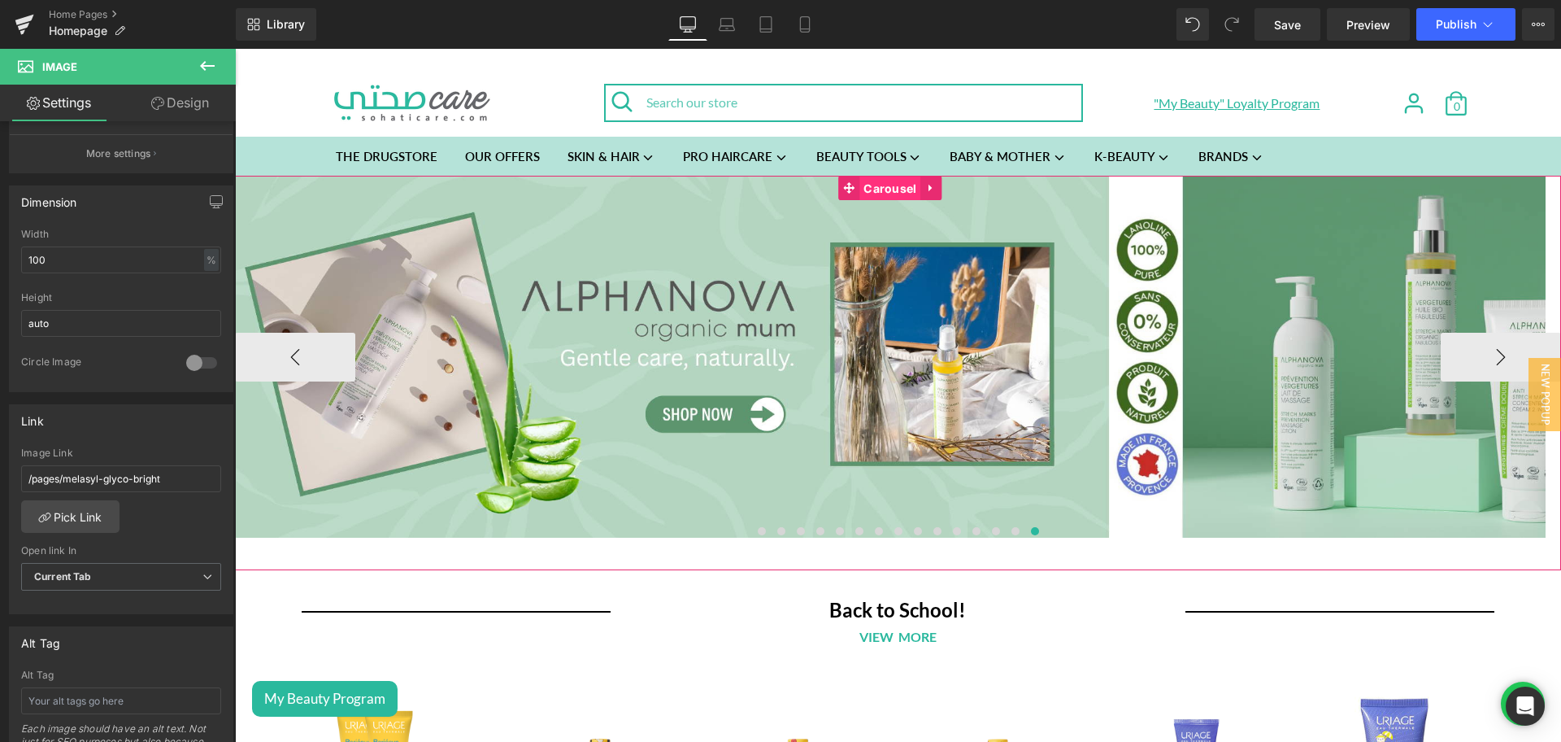
click at [869, 185] on span "Carousel" at bounding box center [889, 188] width 61 height 24
